Goal: Transaction & Acquisition: Purchase product/service

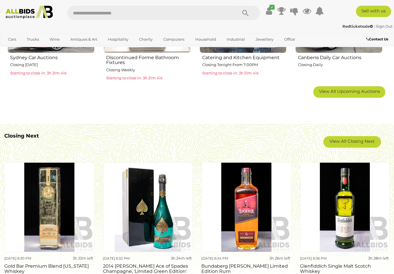
scroll to position [427, 0]
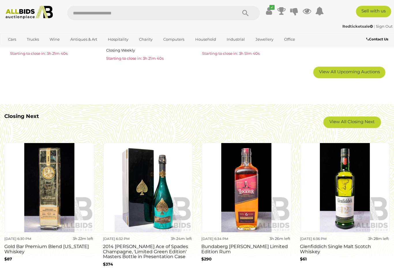
click at [301, 124] on link "View All Closing Next" at bounding box center [352, 123] width 58 height 12
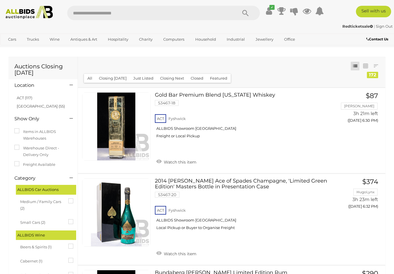
click at [23, 97] on link "ACT (117)" at bounding box center [25, 97] width 16 height 5
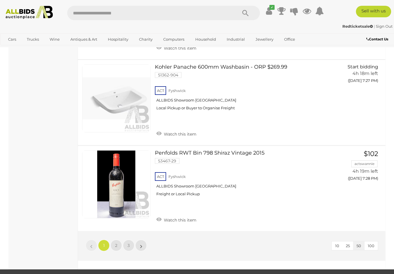
scroll to position [4246, 0]
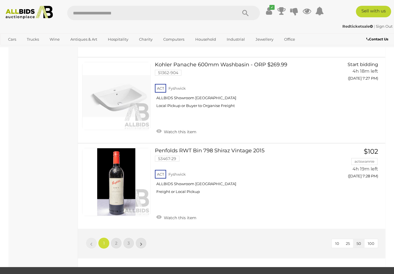
click at [114, 237] on link "2" at bounding box center [116, 243] width 12 height 12
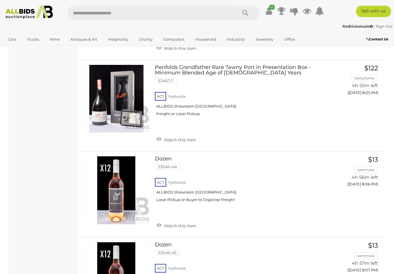
scroll to position [3322, 0]
click at [351, 190] on button "GO TO BID PAGE" at bounding box center [357, 196] width 46 height 12
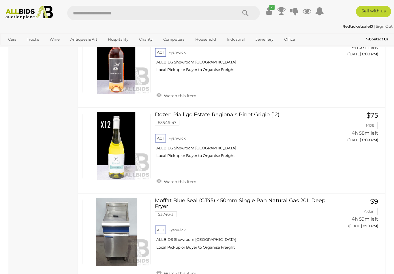
scroll to position [3709, 0]
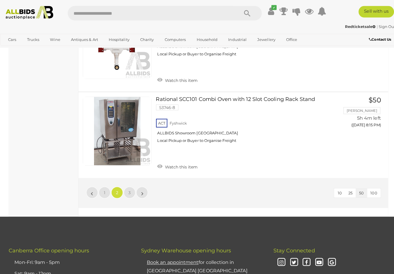
click at [133, 185] on link "3" at bounding box center [129, 191] width 12 height 12
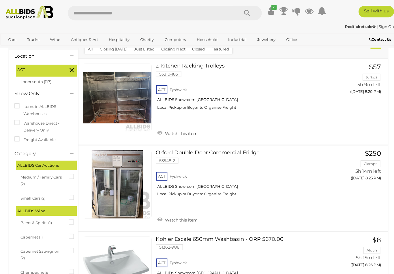
click at [37, 140] on label "Freight Available" at bounding box center [34, 139] width 41 height 7
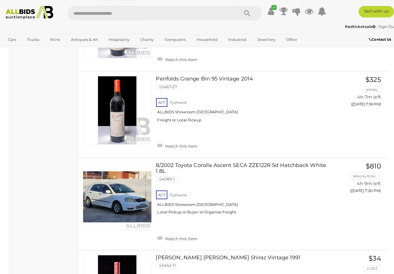
scroll to position [1310, 0]
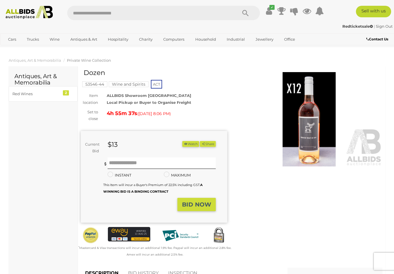
click at [315, 135] on img at bounding box center [309, 119] width 146 height 94
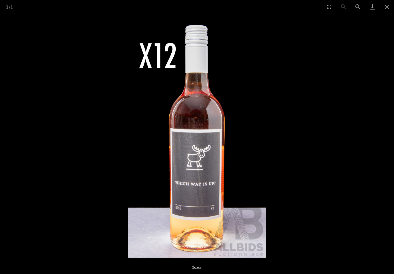
click at [388, 8] on button "Close gallery" at bounding box center [387, 7] width 14 height 14
